Goal: Task Accomplishment & Management: Use online tool/utility

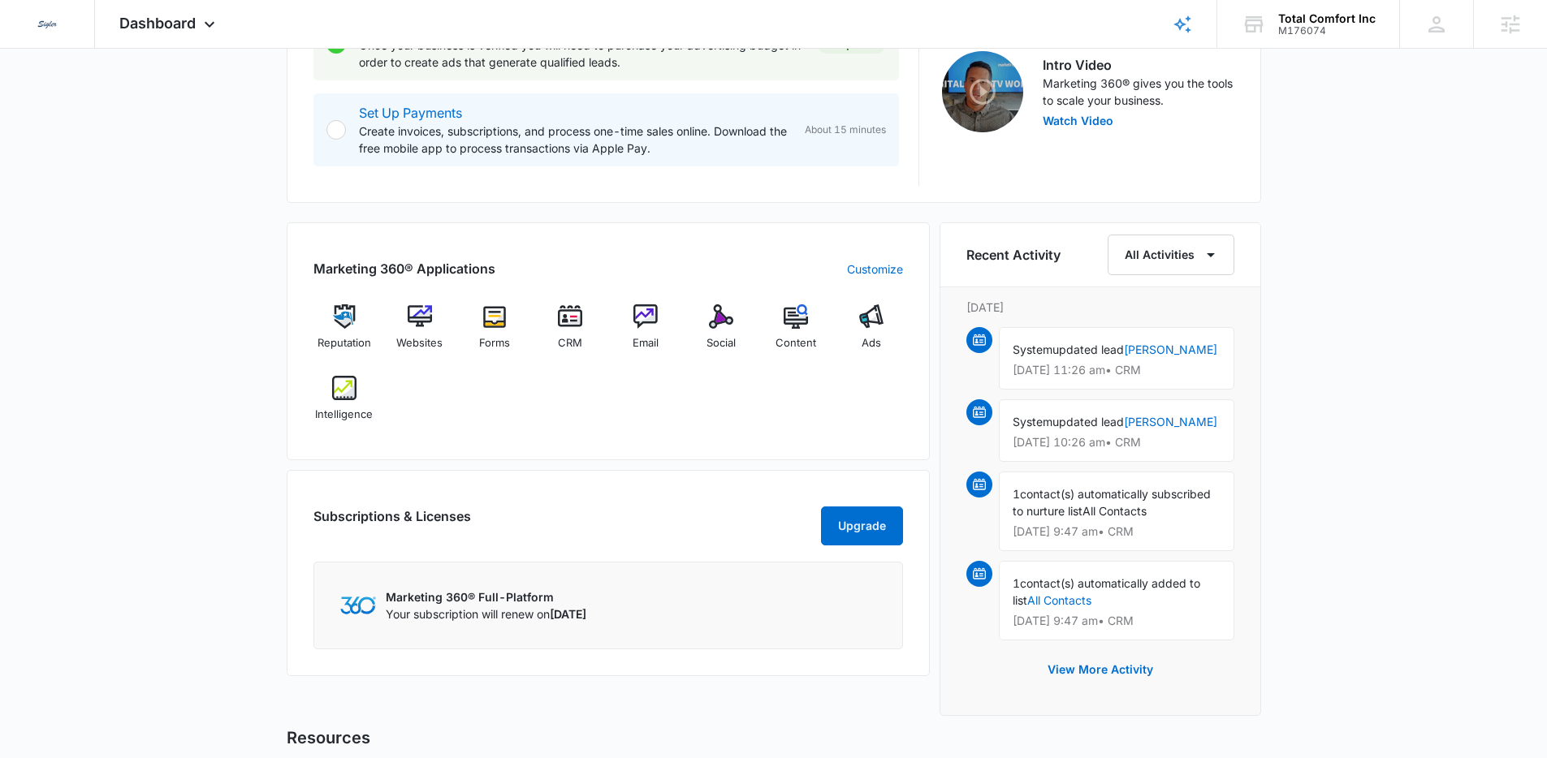
scroll to position [593, 0]
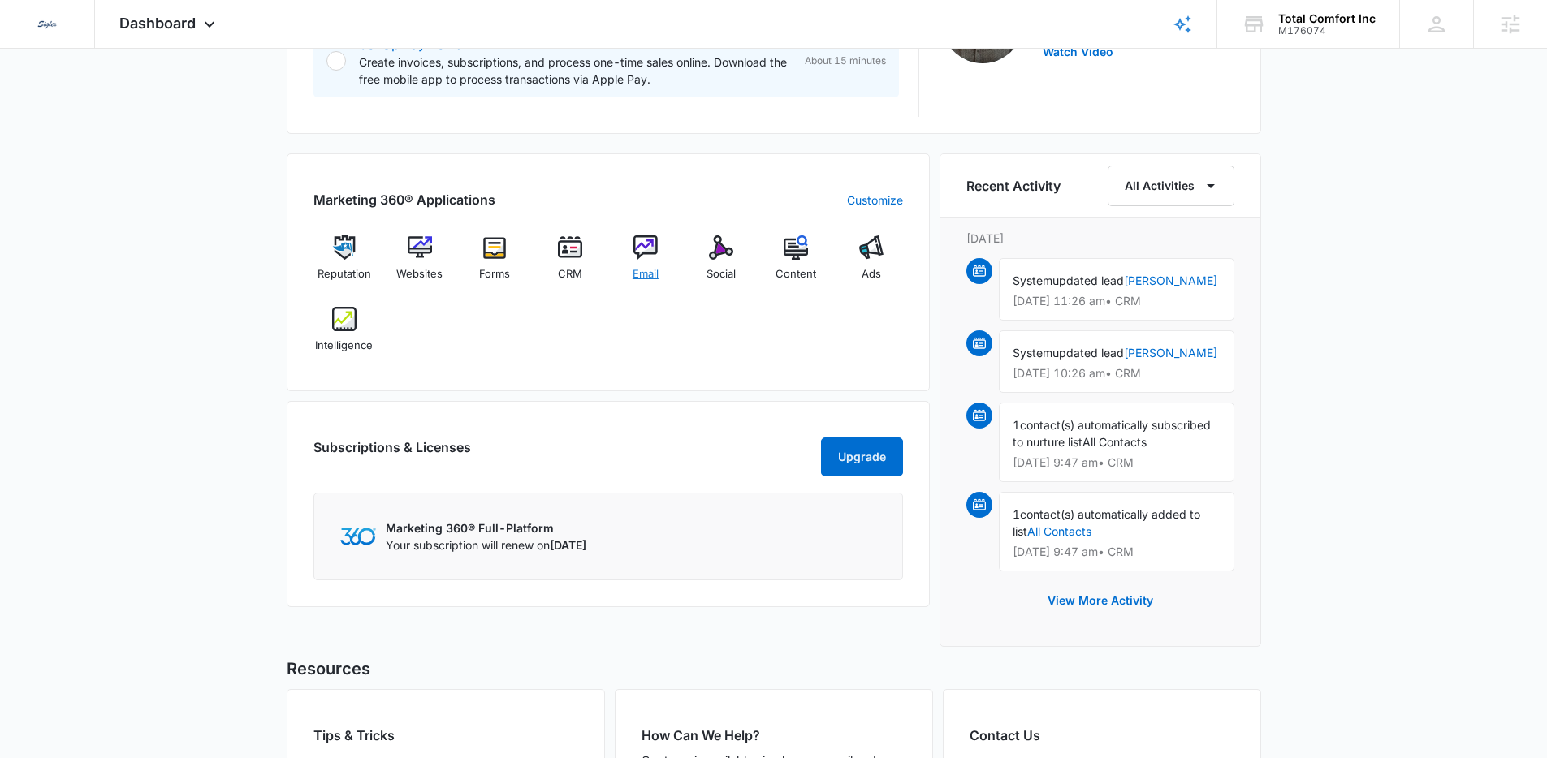
click at [643, 270] on span "Email" at bounding box center [646, 274] width 26 height 16
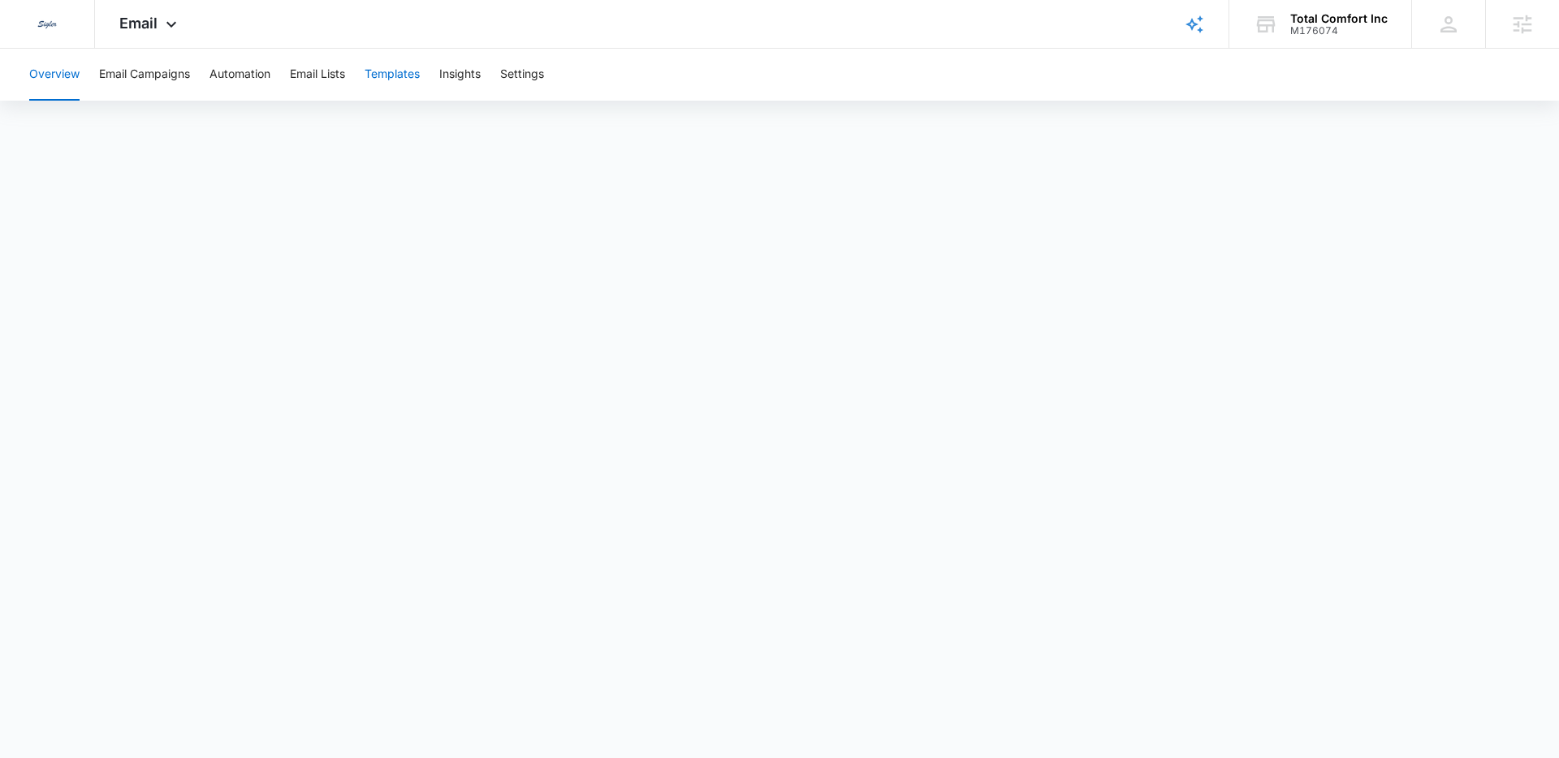
click at [386, 76] on button "Templates" at bounding box center [392, 75] width 55 height 52
click at [52, 77] on button "Overview" at bounding box center [54, 75] width 50 height 52
drag, startPoint x: 247, startPoint y: 83, endPoint x: 338, endPoint y: 176, distance: 130.3
click at [247, 84] on button "Automation" at bounding box center [239, 75] width 61 height 52
